Goal: Task Accomplishment & Management: Manage account settings

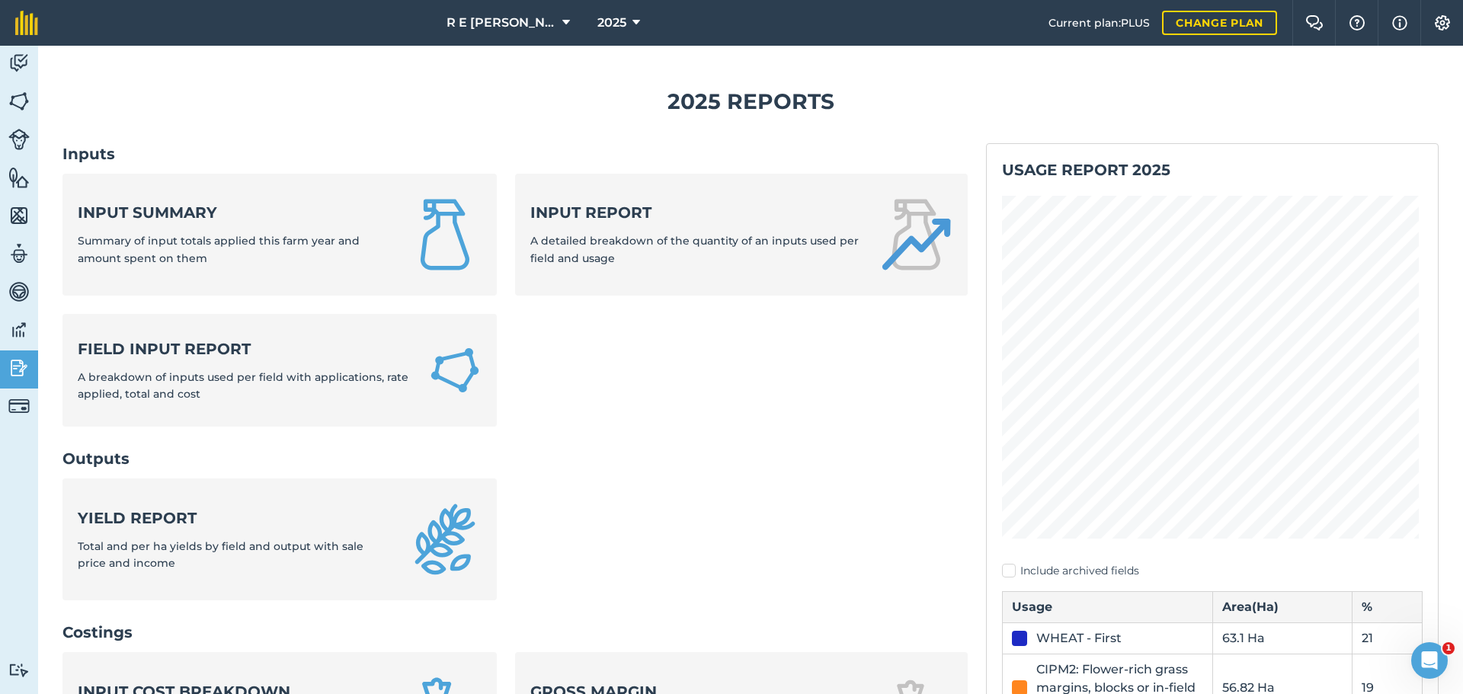
scroll to position [457, 0]
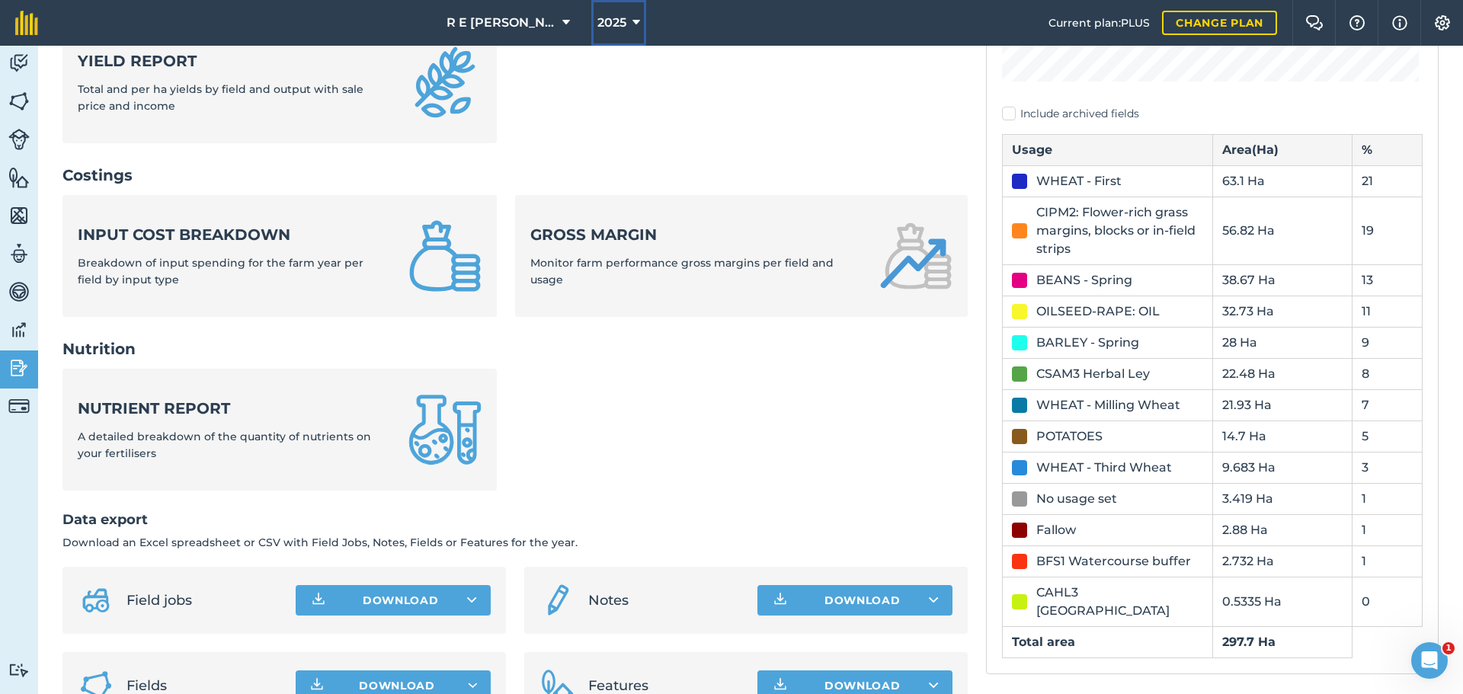
click at [632, 27] on icon at bounding box center [636, 23] width 8 height 18
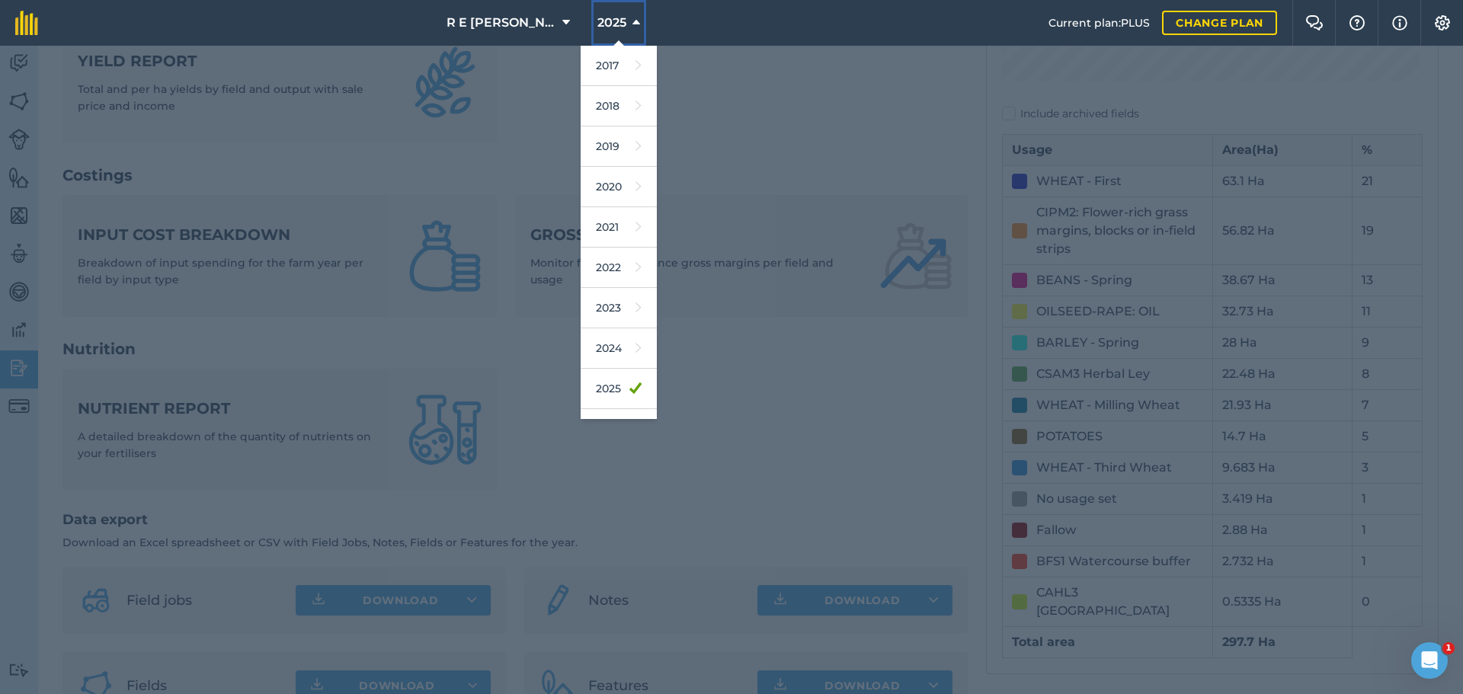
scroll to position [71, 0]
click at [603, 365] on link "2026" at bounding box center [618, 358] width 76 height 40
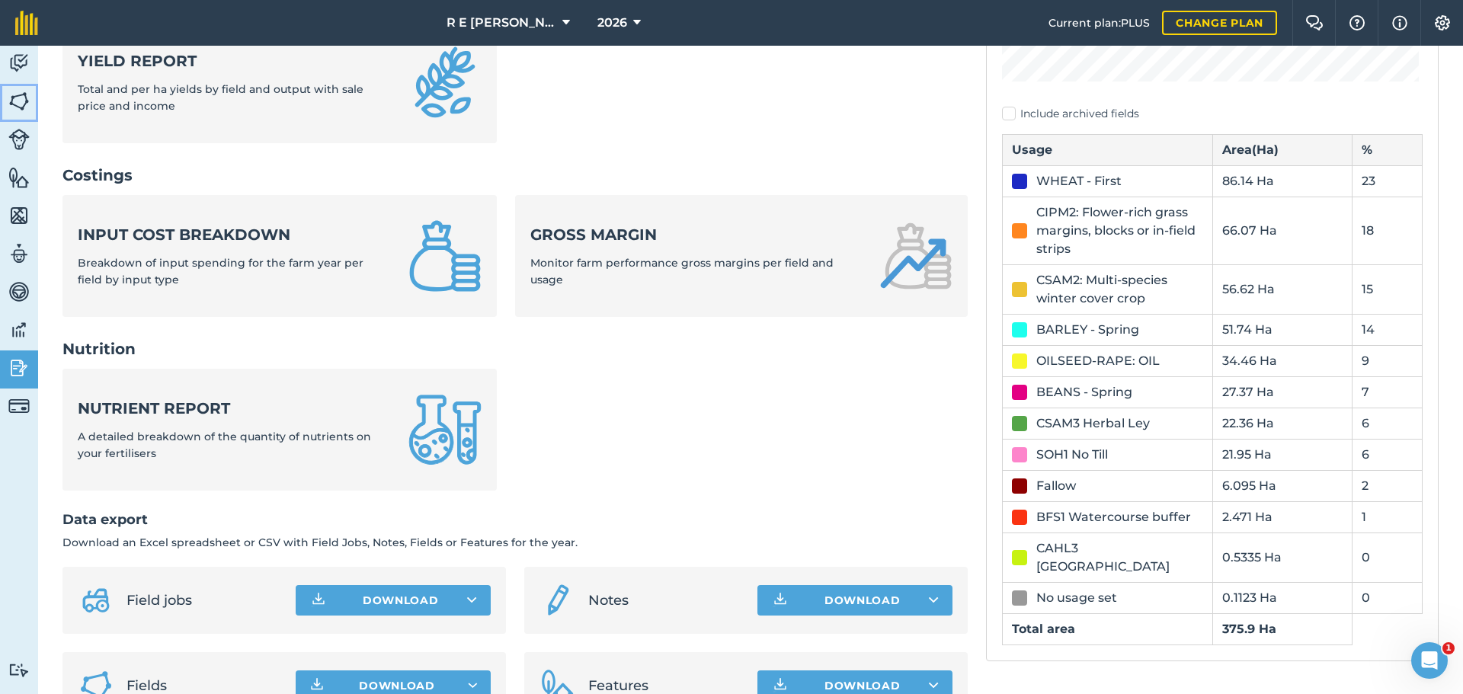
click at [23, 101] on img at bounding box center [18, 101] width 21 height 23
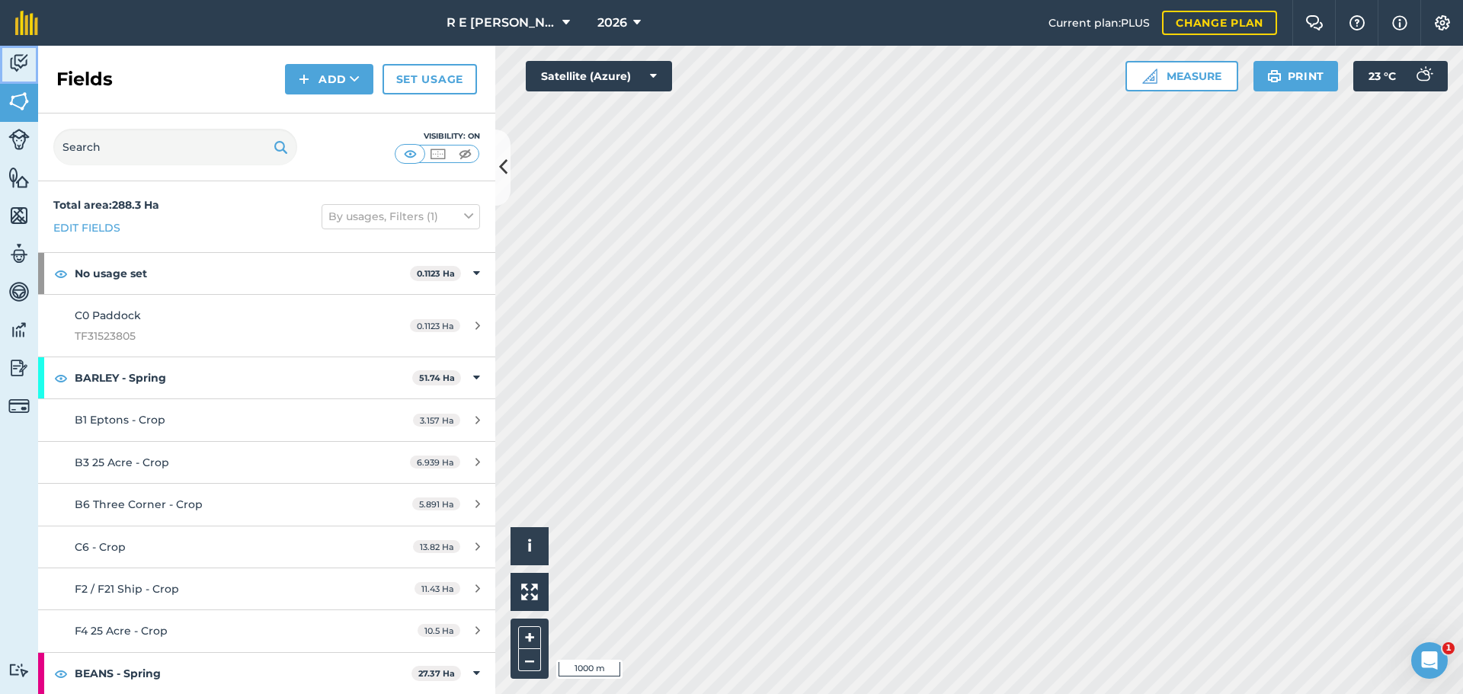
click at [11, 66] on img at bounding box center [18, 63] width 21 height 23
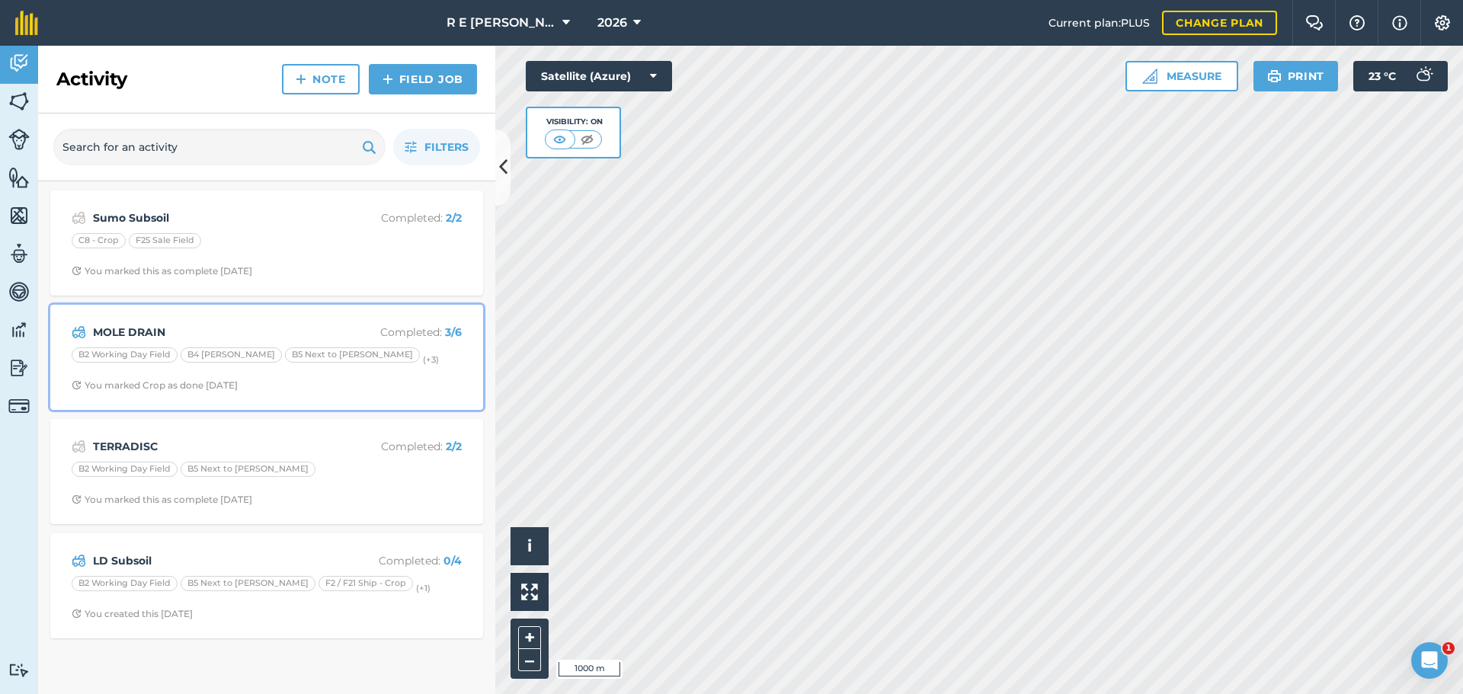
click at [376, 374] on div "MOLE DRAIN Completed : 3 / 6 B2 Working Day Field B4 [PERSON_NAME] B5 Next to […" at bounding box center [266, 357] width 414 height 87
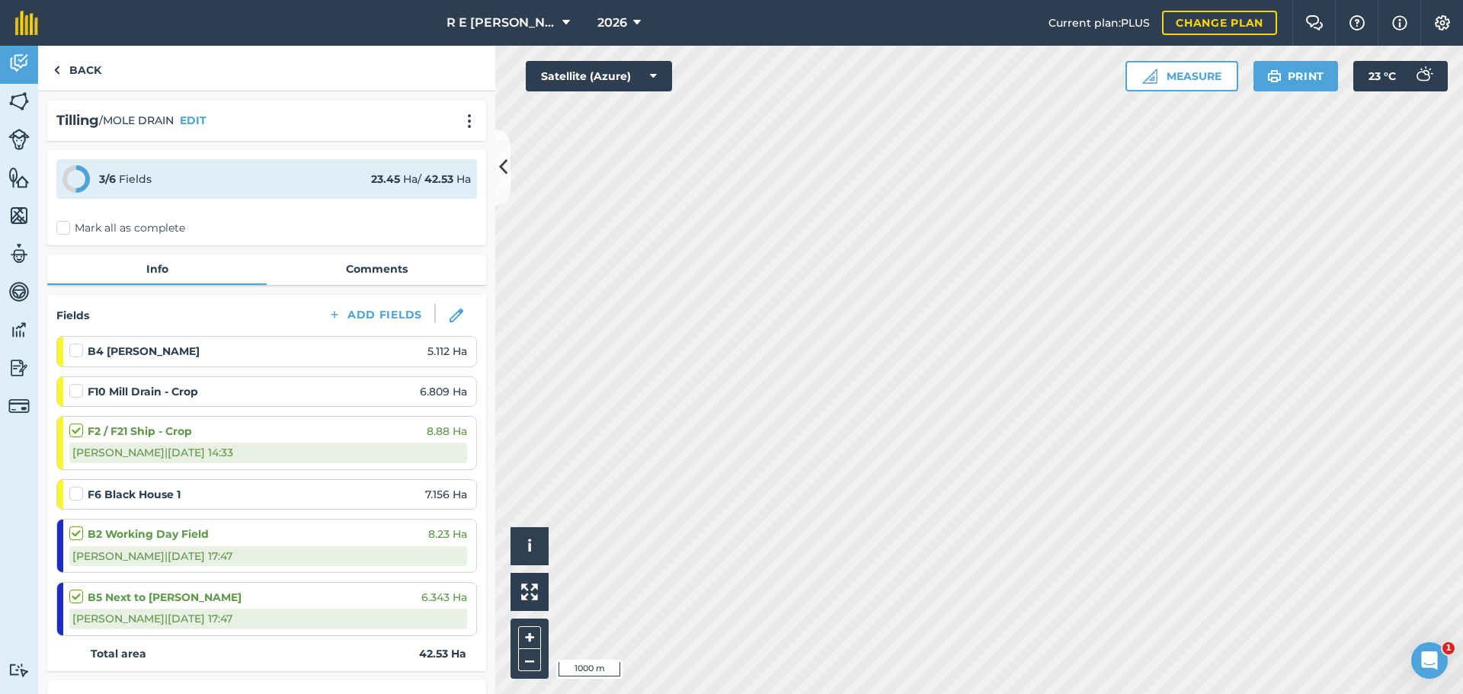
click at [79, 343] on label at bounding box center [78, 343] width 18 height 0
click at [79, 352] on input "checkbox" at bounding box center [74, 348] width 10 height 10
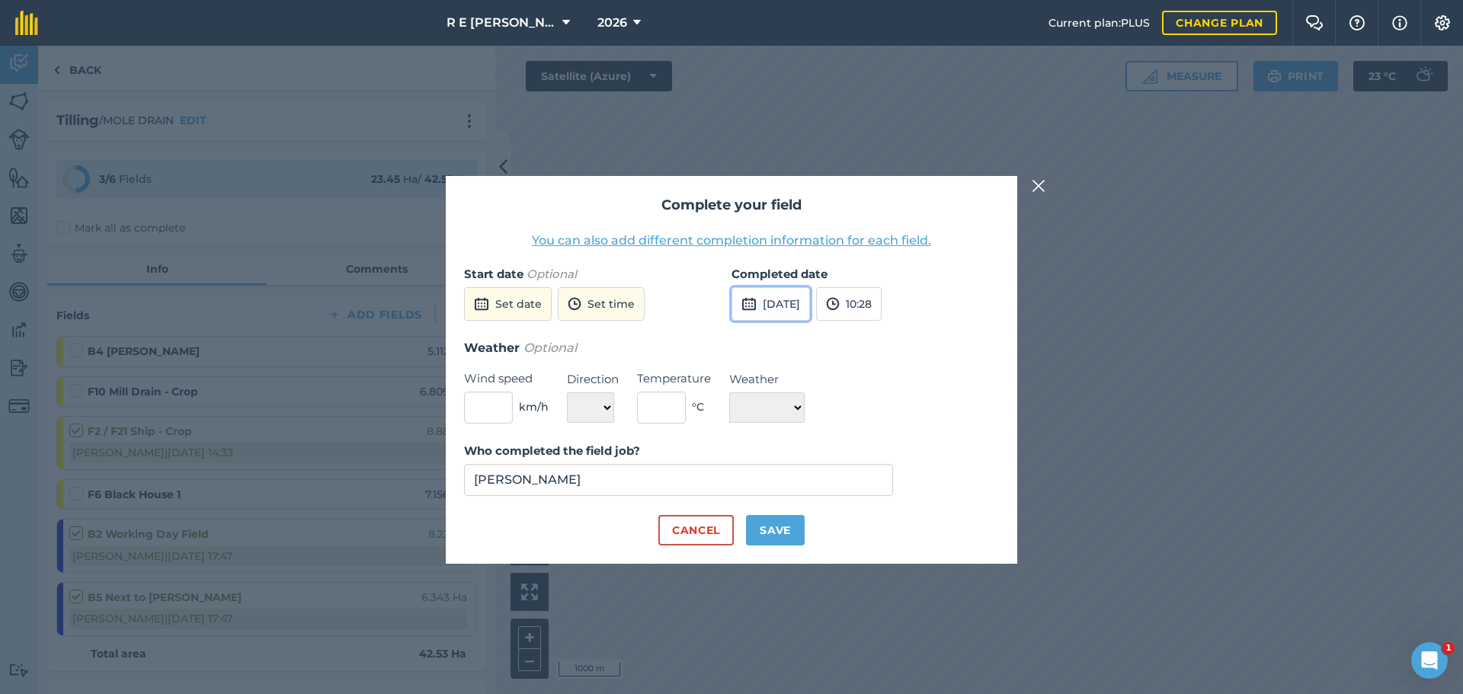
click at [761, 309] on button "[DATE]" at bounding box center [770, 304] width 78 height 34
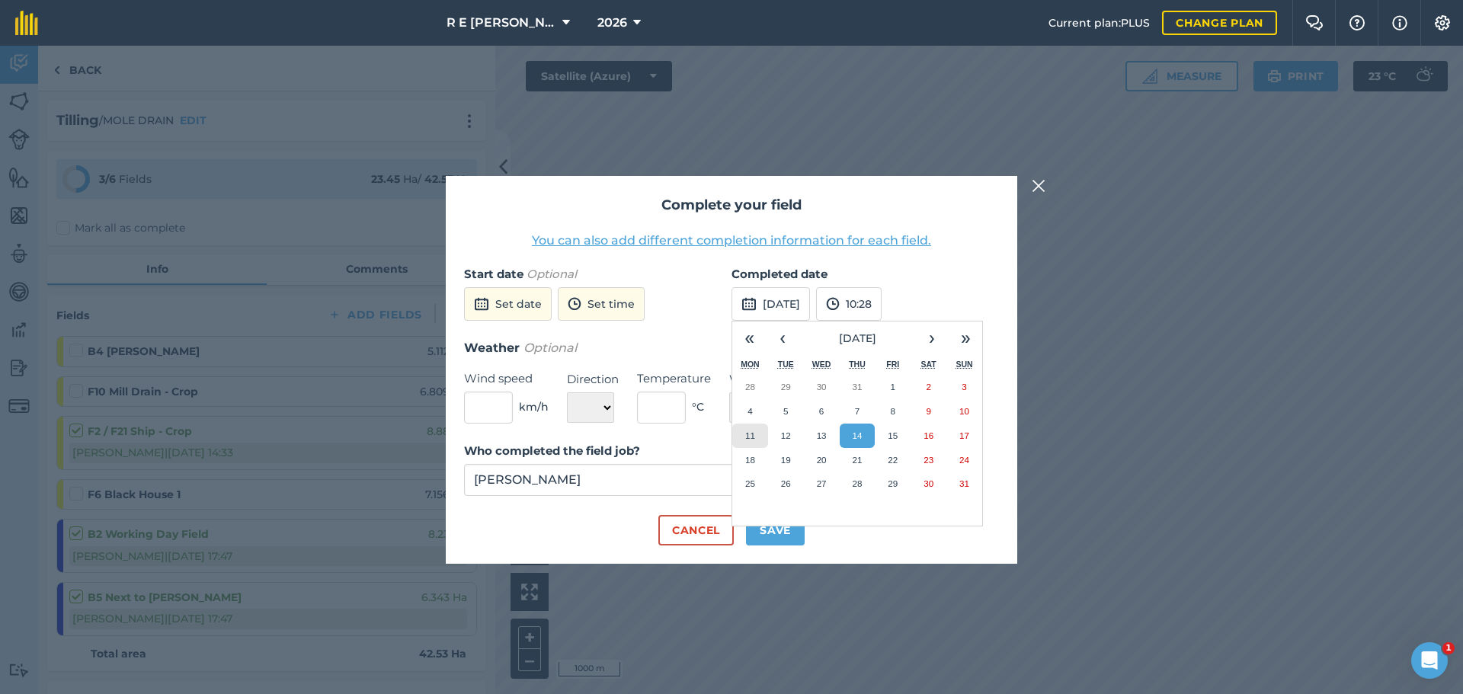
click at [751, 433] on abbr "11" at bounding box center [750, 435] width 10 height 10
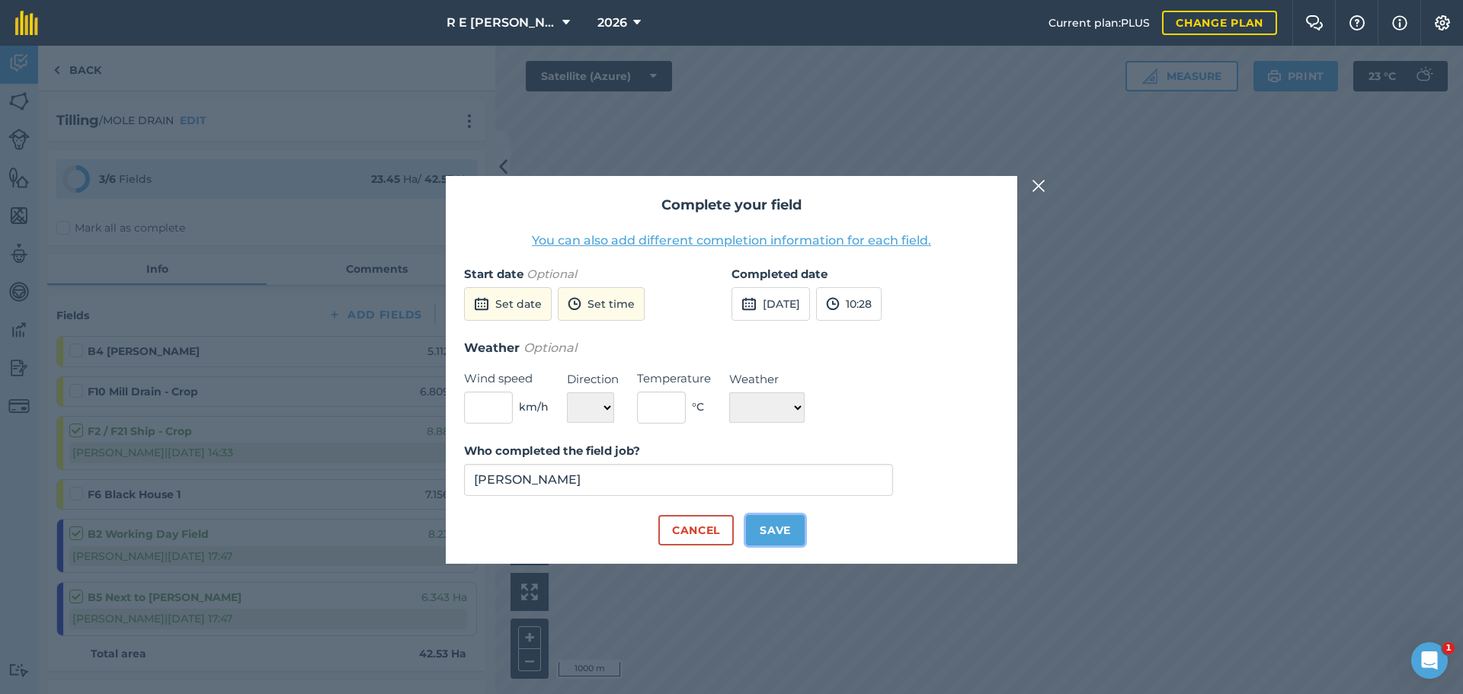
click at [772, 533] on button "Save" at bounding box center [775, 530] width 59 height 30
checkbox input "true"
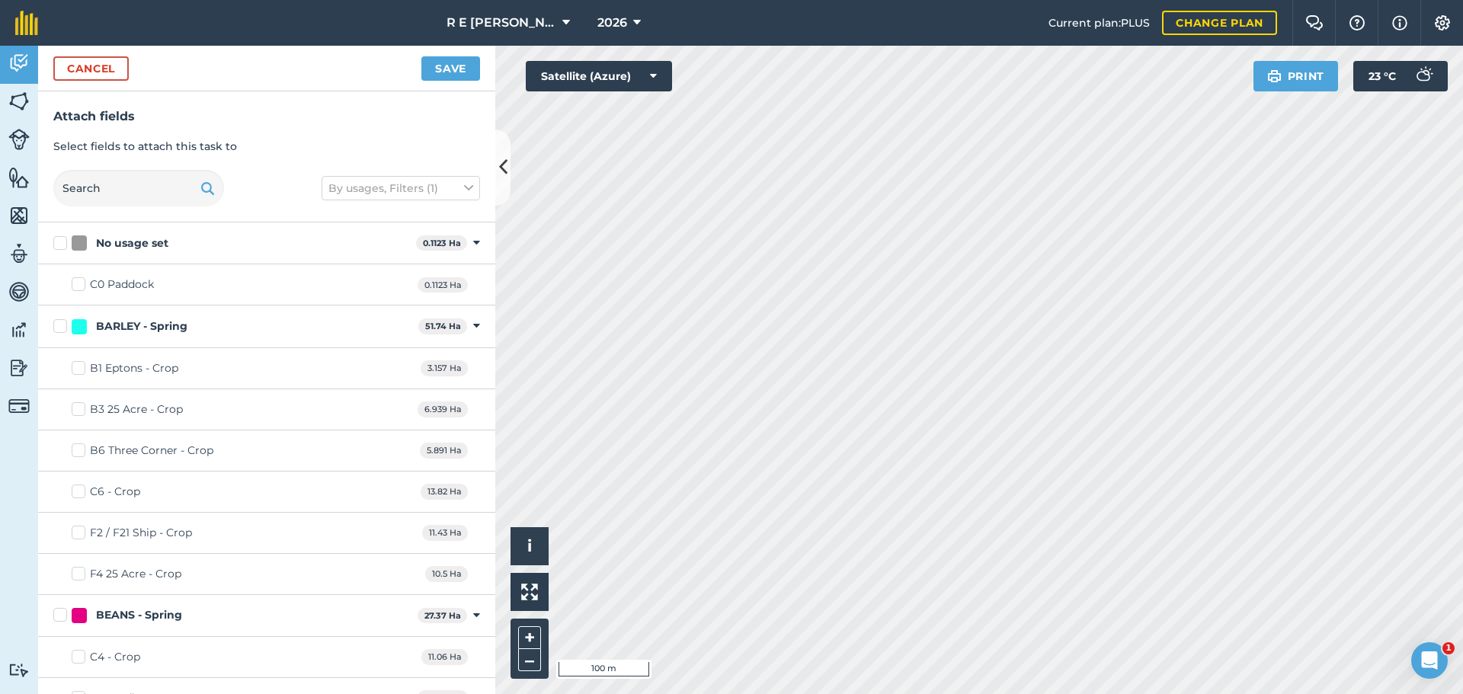
checkbox input "true"
click at [446, 73] on button "Save" at bounding box center [450, 68] width 59 height 24
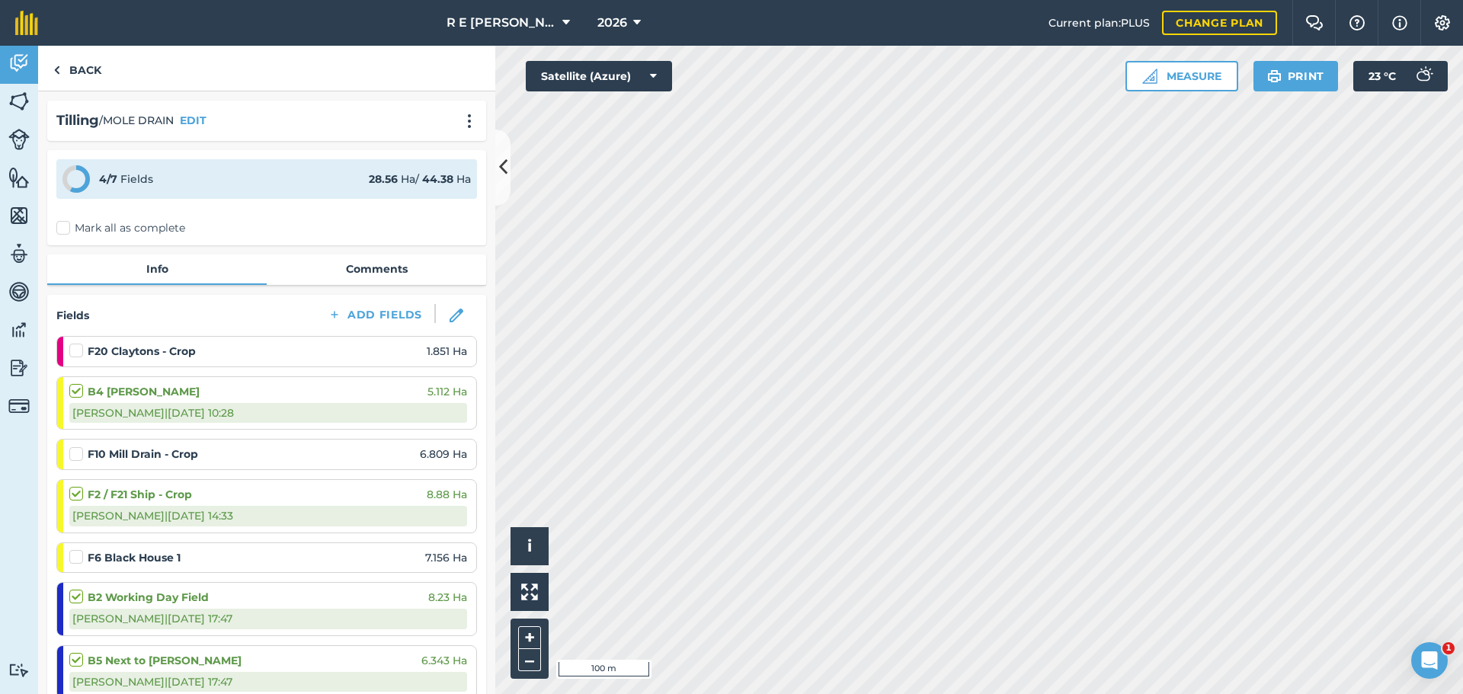
click at [76, 343] on label at bounding box center [78, 343] width 18 height 0
click at [76, 352] on input "checkbox" at bounding box center [74, 348] width 10 height 10
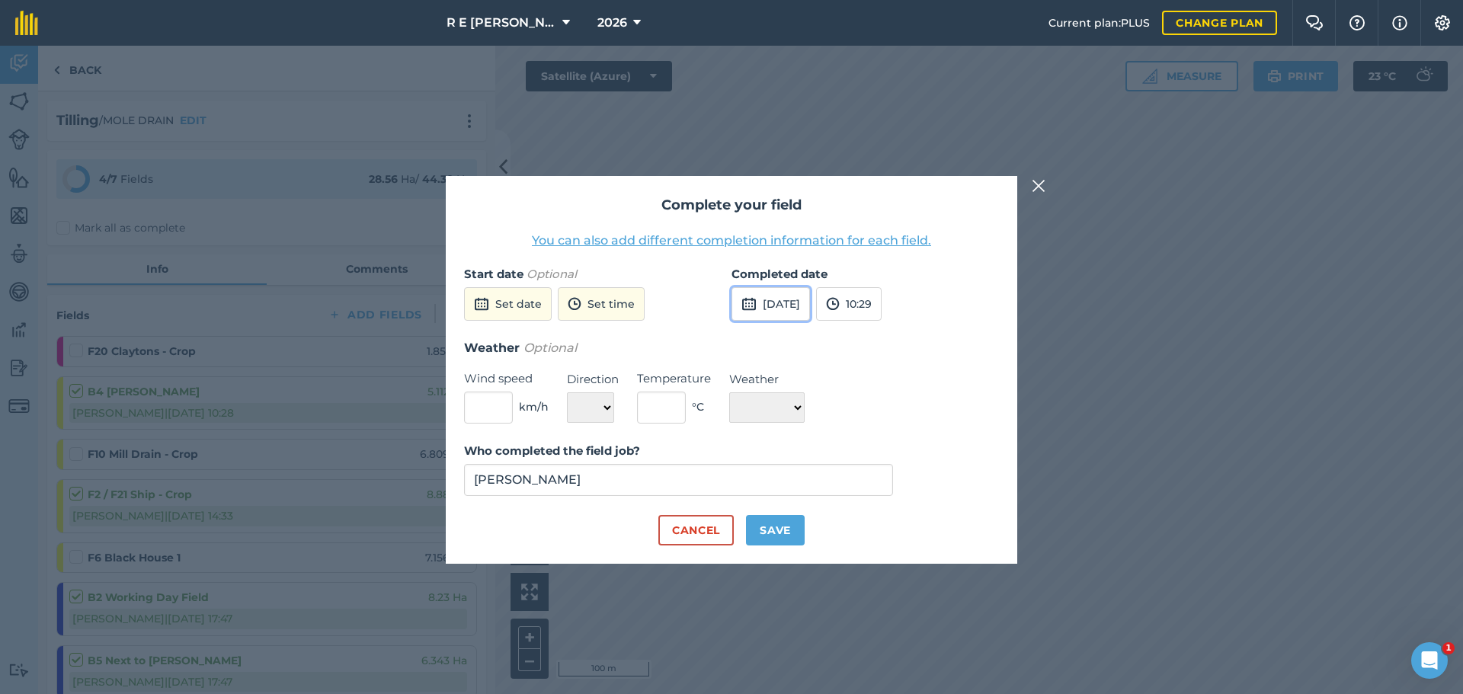
click at [777, 309] on button "[DATE]" at bounding box center [770, 304] width 78 height 34
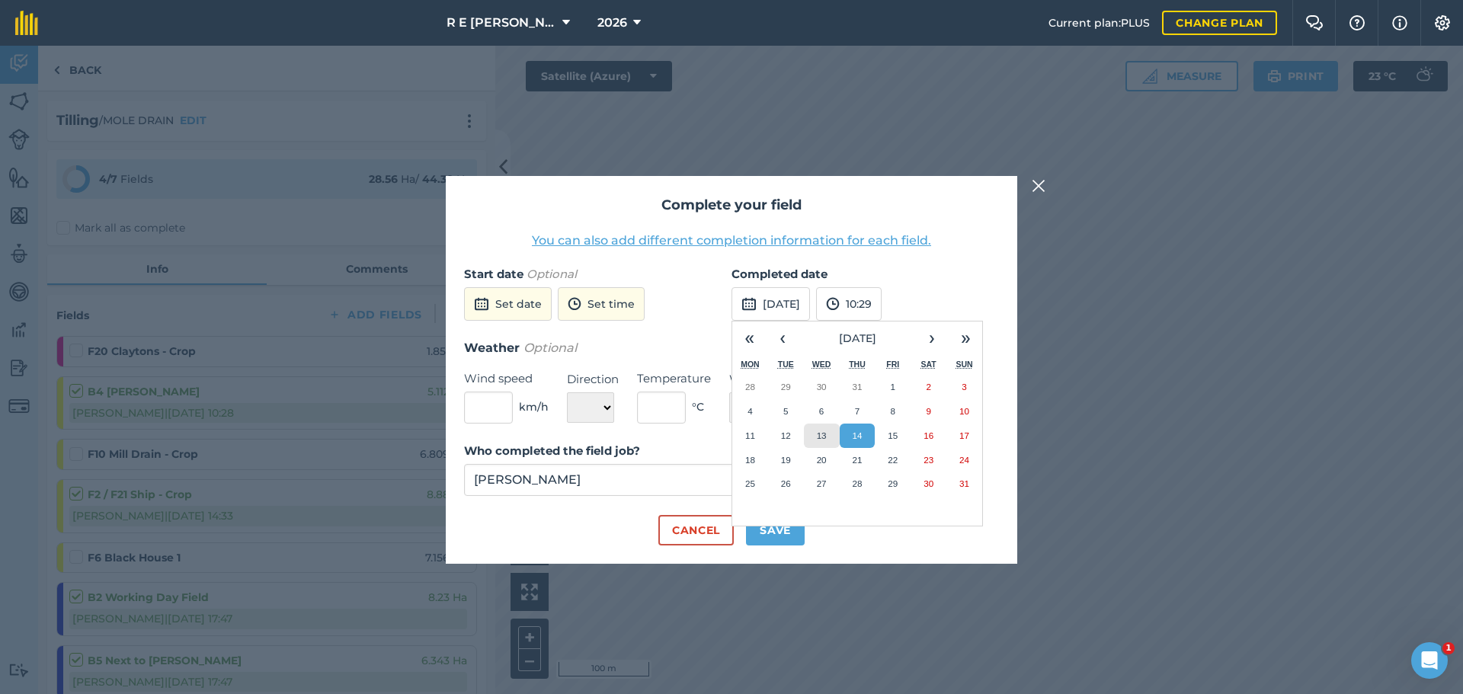
click at [827, 436] on button "13" at bounding box center [822, 436] width 36 height 24
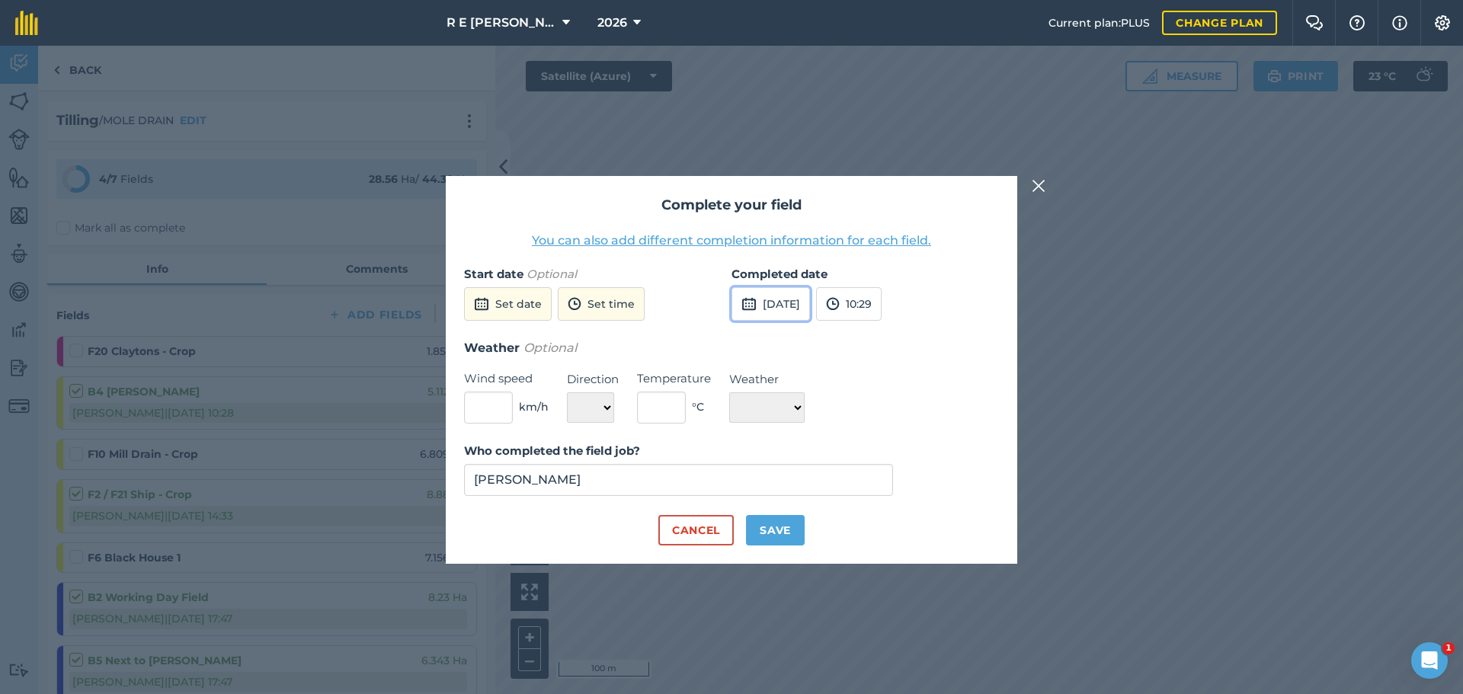
click at [787, 312] on button "[DATE]" at bounding box center [770, 304] width 78 height 34
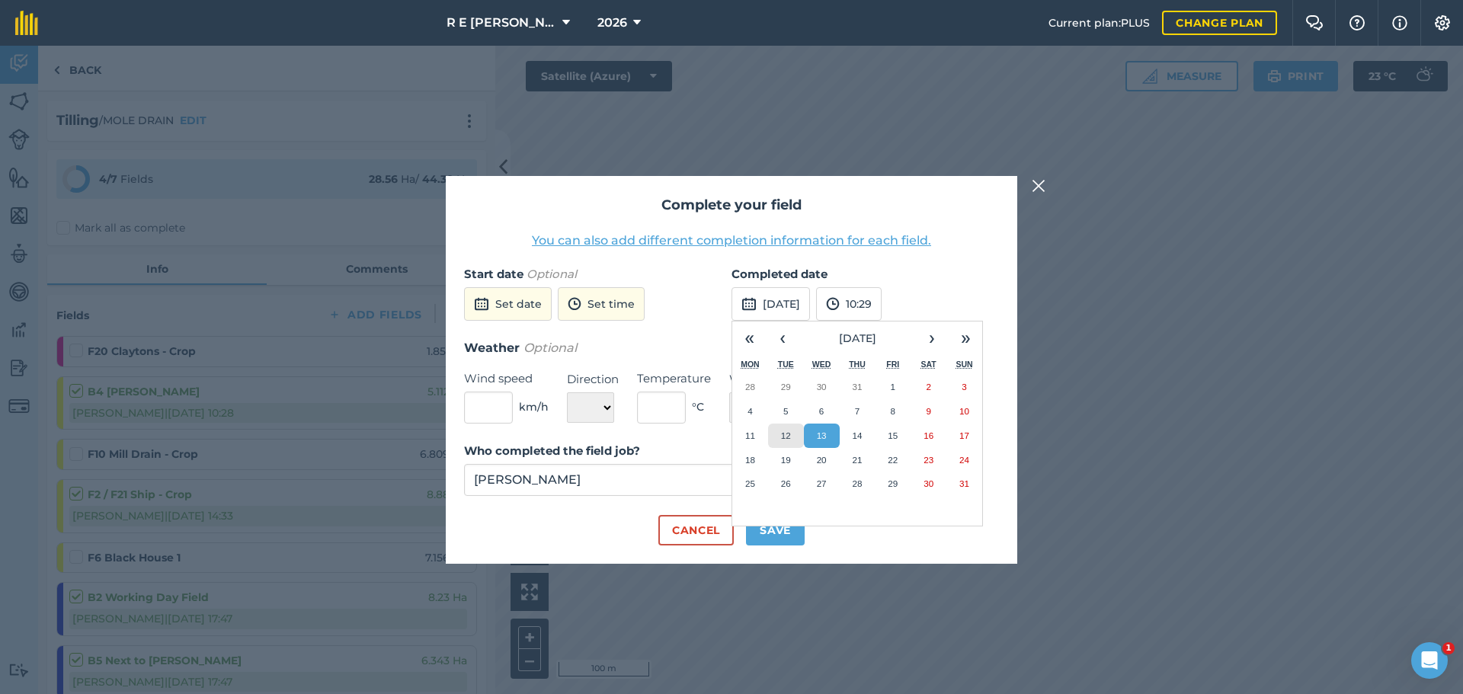
click at [788, 434] on abbr "12" at bounding box center [786, 435] width 10 height 10
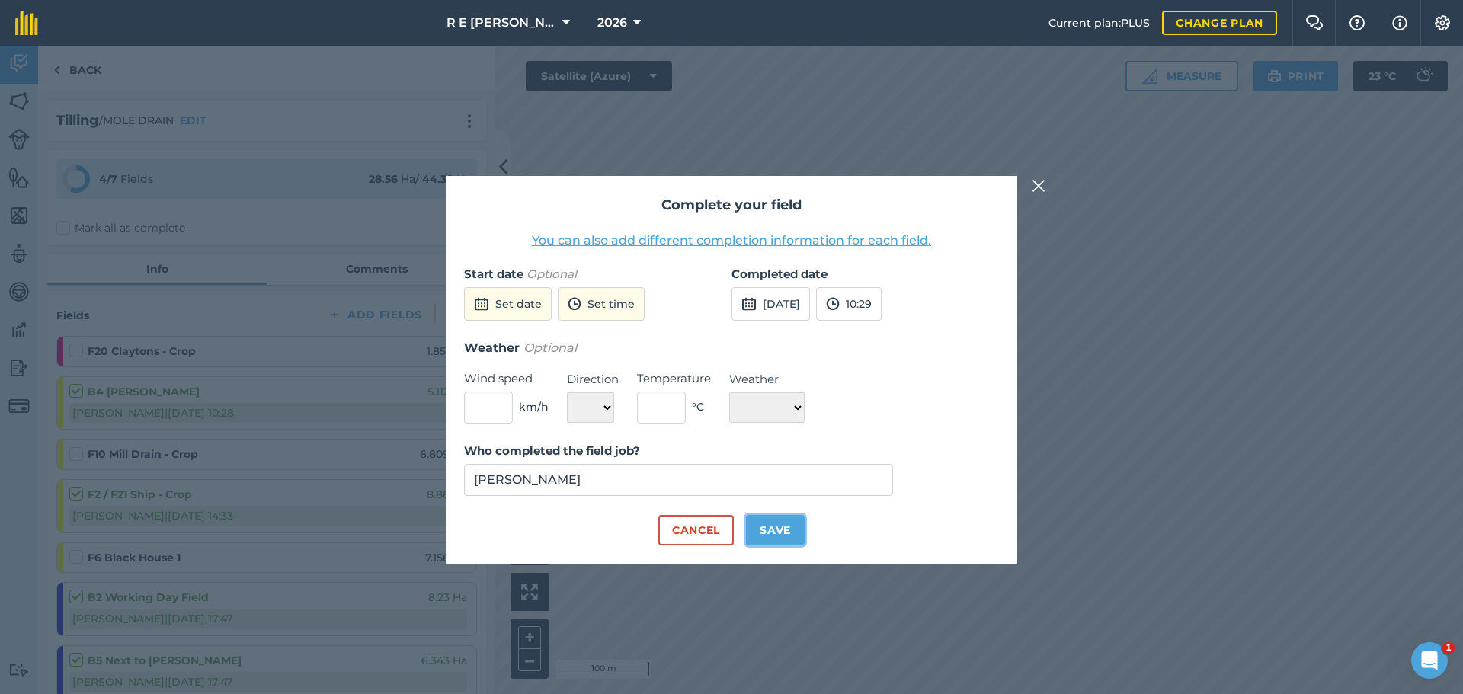
click at [775, 526] on button "Save" at bounding box center [775, 530] width 59 height 30
checkbox input "true"
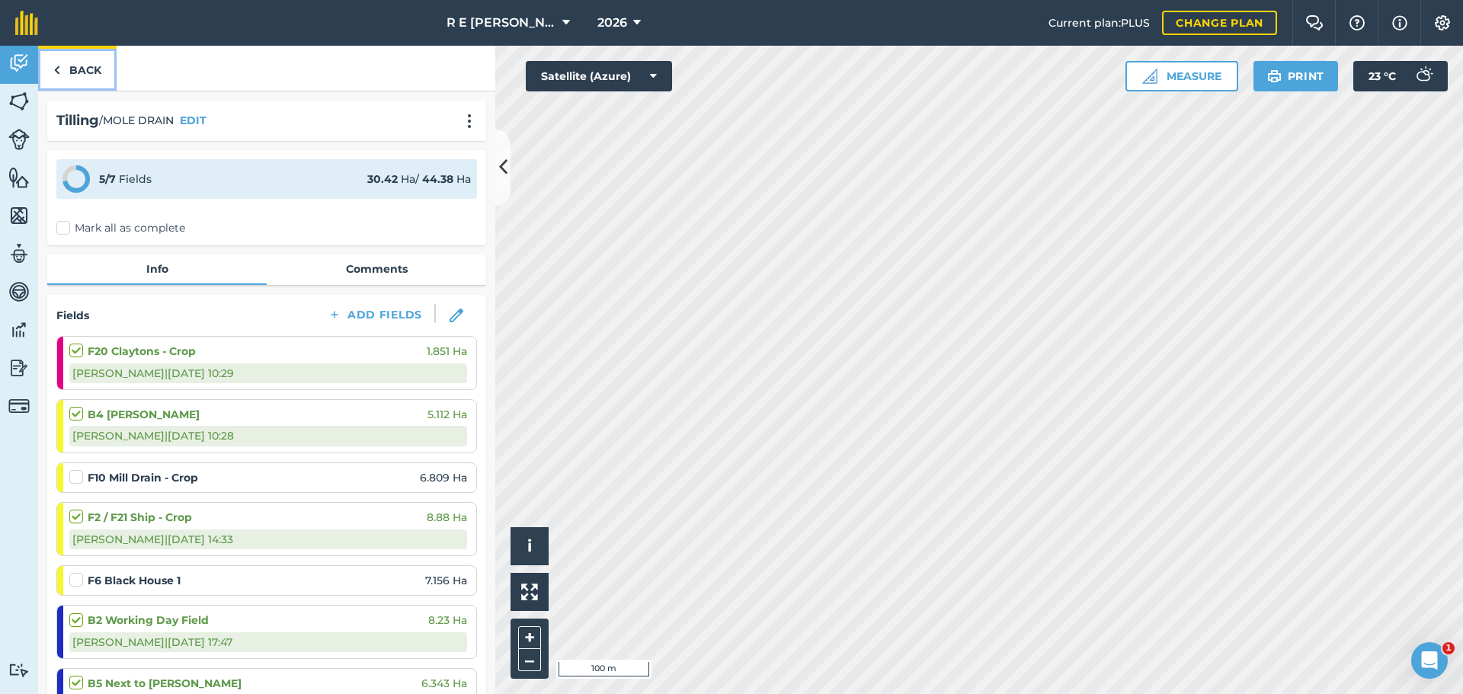
click at [86, 76] on link "Back" at bounding box center [77, 68] width 78 height 45
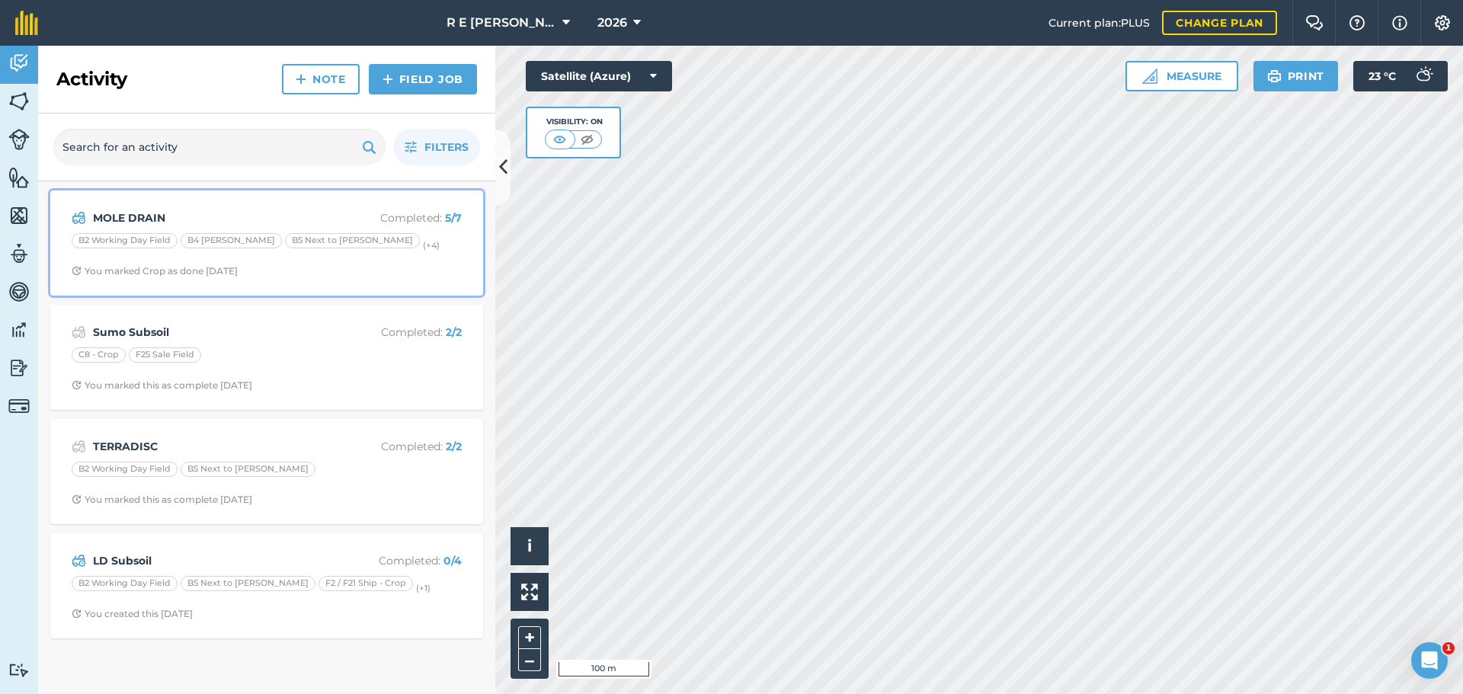
click at [315, 228] on div "MOLE DRAIN Completed : 5 / 7 B2 Working Day Field B4 [PERSON_NAME] B5 Next to […" at bounding box center [266, 243] width 414 height 87
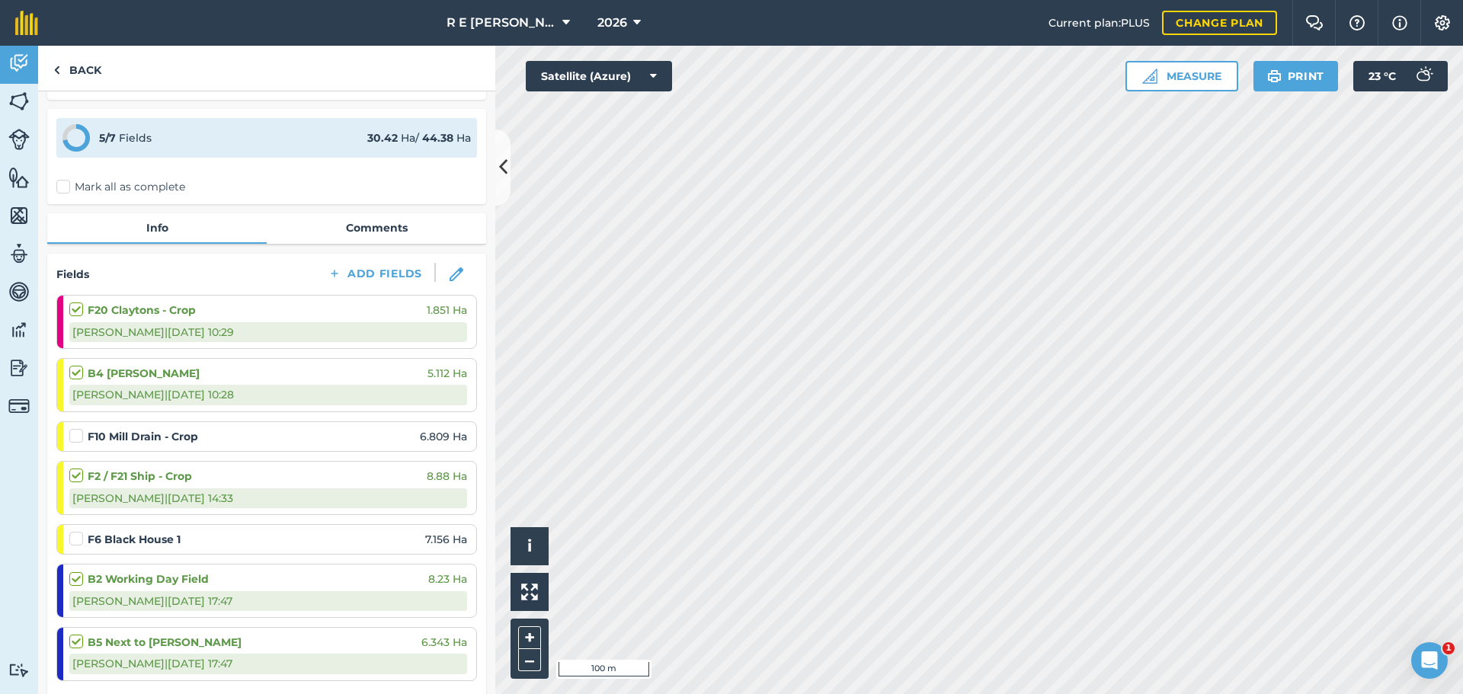
scroll to position [76, 0]
